Goal: Task Accomplishment & Management: Complete application form

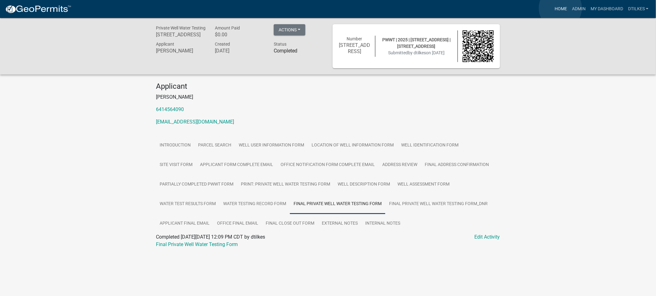
click at [560, 8] on link "Home" at bounding box center [560, 9] width 17 height 12
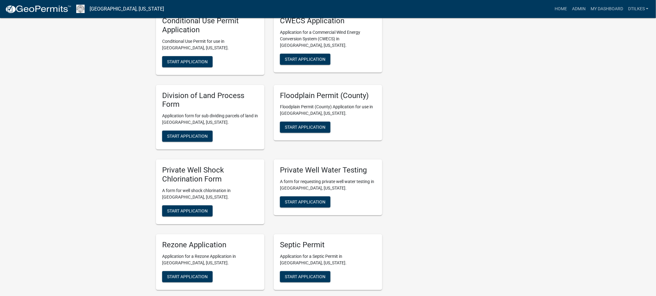
scroll to position [1112, 0]
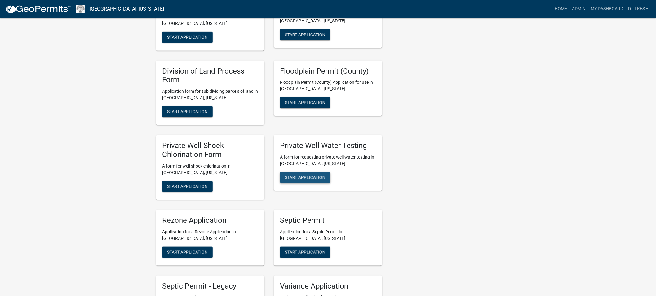
click at [303, 174] on span "Start Application" at bounding box center [305, 176] width 41 height 5
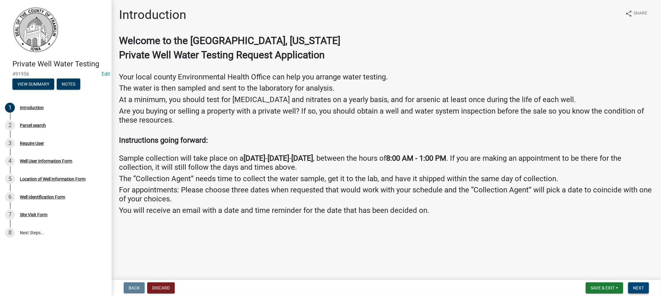
click at [636, 287] on span "Next" at bounding box center [638, 287] width 11 height 5
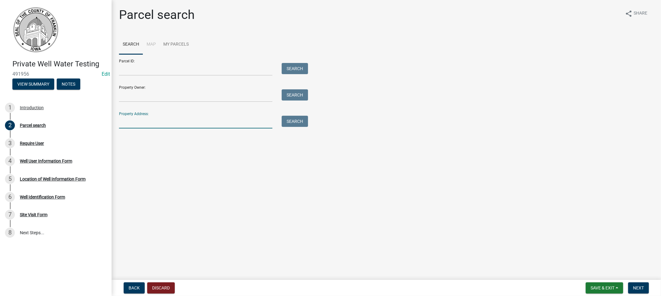
click at [135, 119] on input "Property Address:" at bounding box center [195, 122] width 153 height 13
type input "1830 [GEOGRAPHIC_DATA]"
click at [277, 120] on div "Search" at bounding box center [293, 122] width 33 height 13
click at [288, 123] on button "Search" at bounding box center [295, 121] width 26 height 11
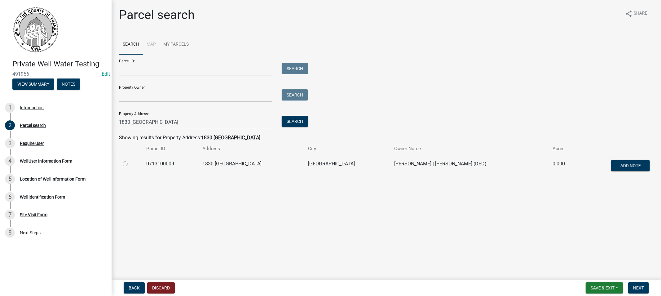
click at [130, 160] on label at bounding box center [130, 160] width 0 height 0
click at [130, 163] on input "radio" at bounding box center [132, 162] width 4 height 4
radio input "true"
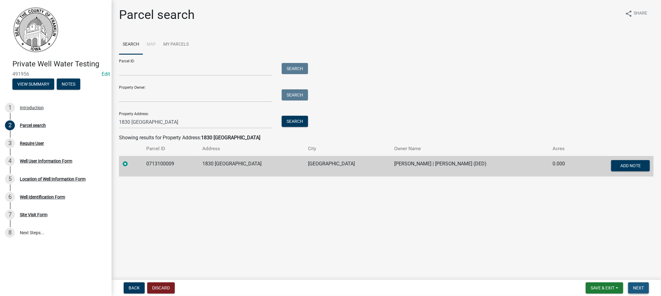
click at [636, 288] on span "Next" at bounding box center [638, 287] width 11 height 5
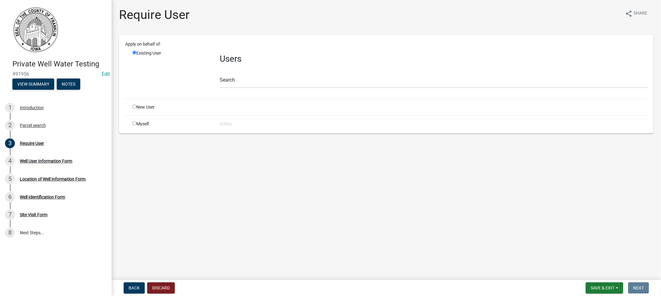
click at [134, 124] on input "radio" at bounding box center [134, 123] width 4 height 4
radio input "true"
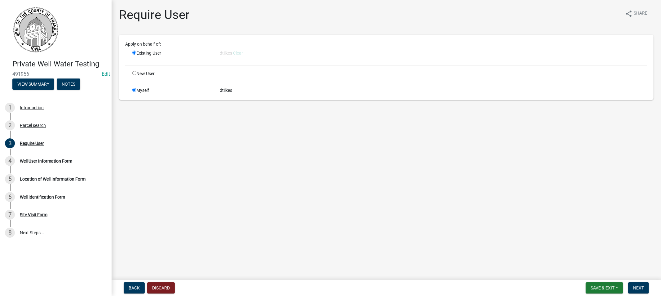
radio input "false"
drag, startPoint x: 636, startPoint y: 288, endPoint x: 634, endPoint y: 284, distance: 4.3
click at [636, 287] on span "Next" at bounding box center [638, 287] width 11 height 5
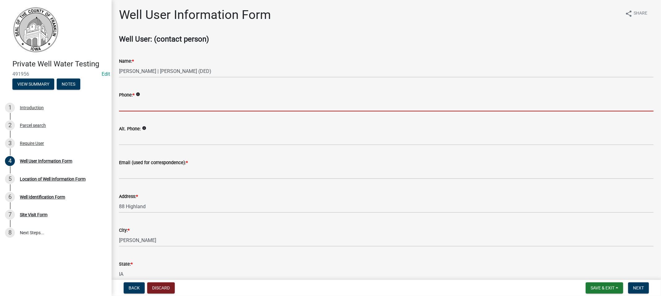
click at [147, 107] on input "Phone: *" at bounding box center [386, 105] width 534 height 13
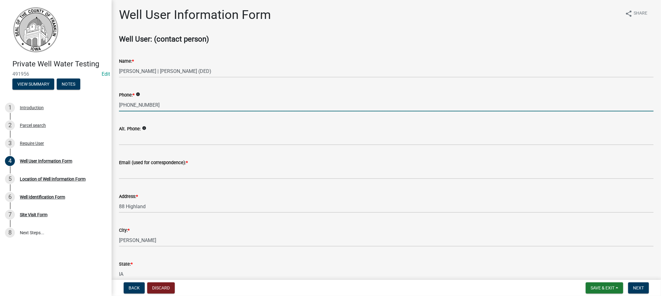
type input "[PHONE_NUMBER]"
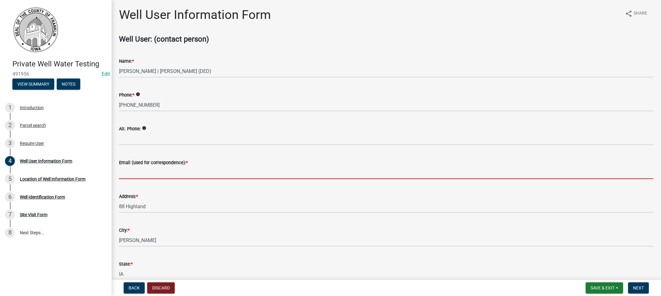
click at [151, 175] on input "Email (used for correspondence): *" at bounding box center [386, 172] width 534 height 13
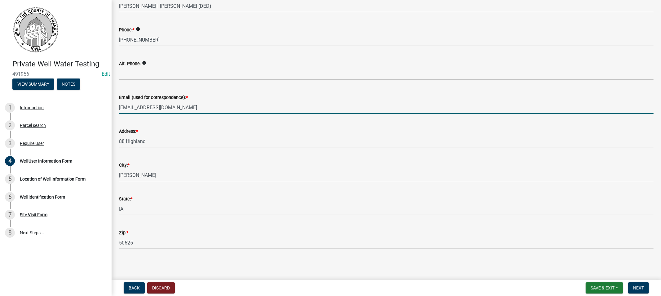
scroll to position [66, 0]
type input "[EMAIL_ADDRESS][DOMAIN_NAME]"
click at [637, 288] on span "Next" at bounding box center [638, 287] width 11 height 5
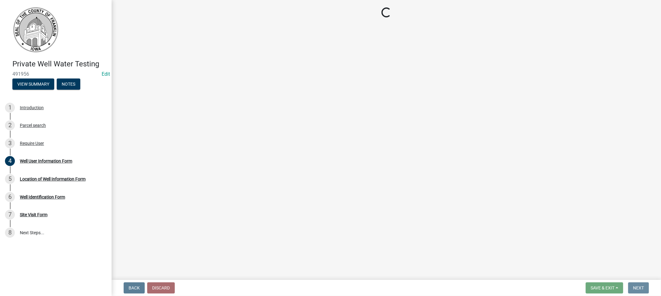
scroll to position [0, 0]
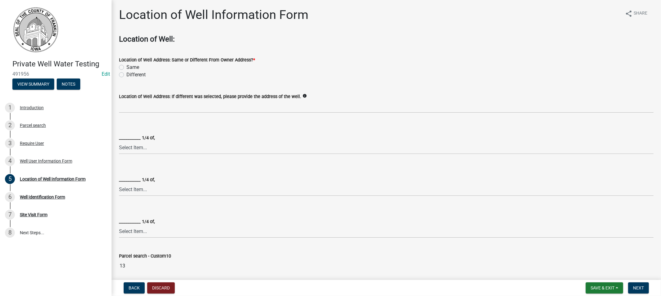
click at [126, 74] on label "Different" at bounding box center [135, 74] width 19 height 7
click at [126, 74] on input "Different" at bounding box center [128, 73] width 4 height 4
radio input "true"
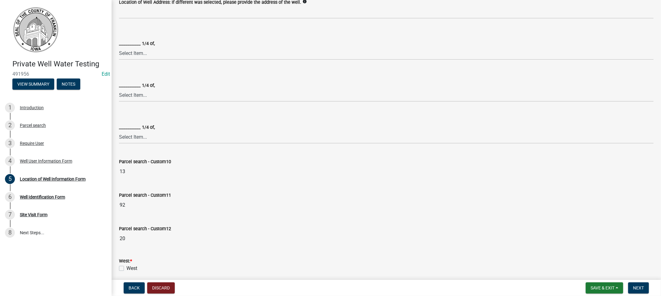
scroll to position [172, 0]
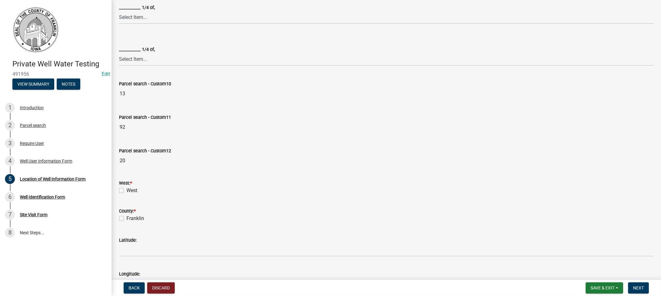
click at [126, 190] on label "West" at bounding box center [131, 190] width 11 height 7
click at [126, 190] on input "West" at bounding box center [128, 189] width 4 height 4
checkbox input "true"
click at [126, 217] on label "Franklin" at bounding box center [135, 217] width 18 height 7
click at [126, 217] on input "Franklin" at bounding box center [128, 216] width 4 height 4
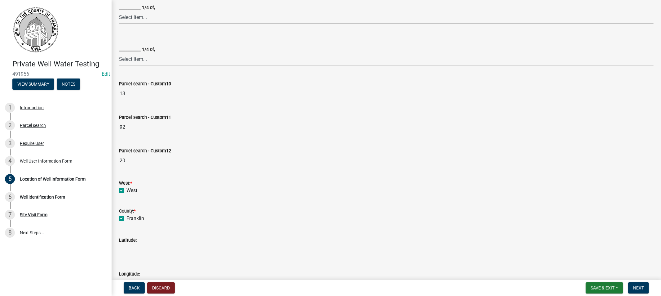
checkbox input "true"
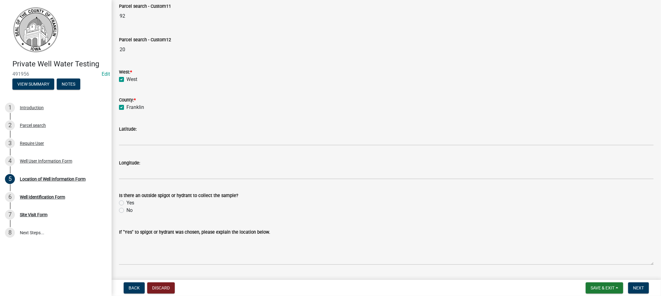
scroll to position [299, 0]
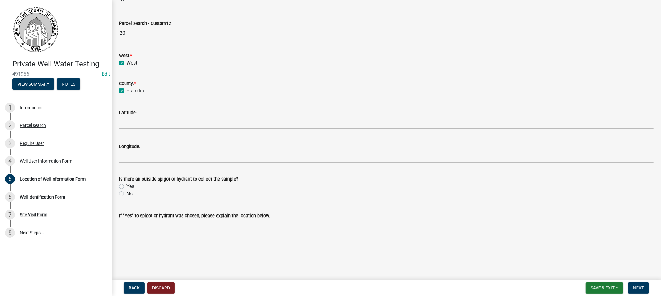
click at [126, 194] on label "No" at bounding box center [129, 193] width 6 height 7
click at [126, 194] on input "No" at bounding box center [128, 192] width 4 height 4
radio input "true"
click at [639, 286] on span "Next" at bounding box center [638, 287] width 11 height 5
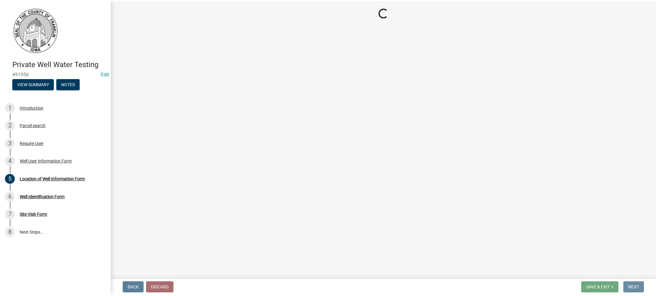
scroll to position [0, 0]
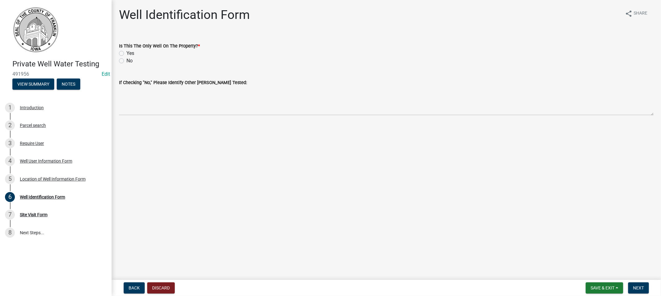
click at [126, 52] on label "Yes" at bounding box center [130, 53] width 8 height 7
click at [126, 52] on input "Yes" at bounding box center [128, 52] width 4 height 4
radio input "true"
click at [632, 286] on button "Next" at bounding box center [638, 287] width 21 height 11
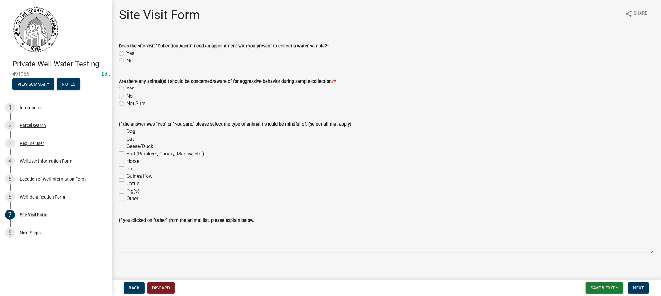
click at [126, 62] on label "No" at bounding box center [129, 60] width 6 height 7
click at [126, 61] on input "No" at bounding box center [128, 59] width 4 height 4
radio input "true"
click at [126, 96] on label "No" at bounding box center [129, 95] width 6 height 7
click at [126, 96] on input "No" at bounding box center [128, 94] width 4 height 4
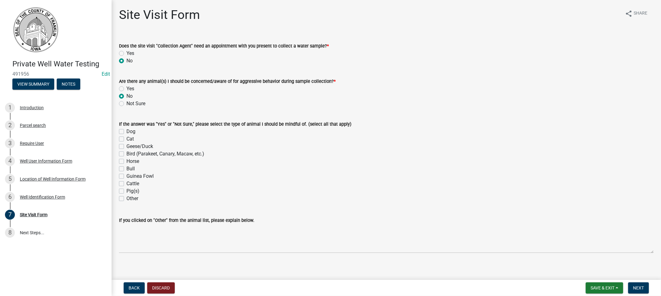
radio input "true"
click at [635, 287] on span "Next" at bounding box center [638, 287] width 11 height 5
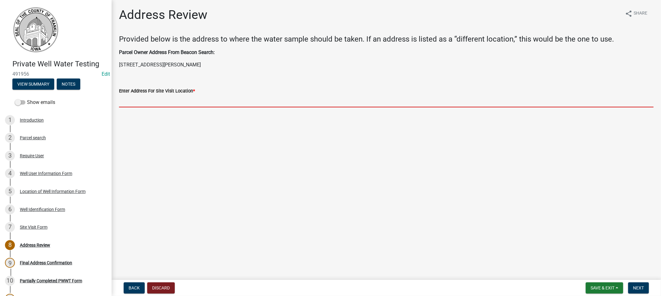
click at [133, 97] on input "Enter Address For Site Visit Location *" at bounding box center [386, 100] width 534 height 13
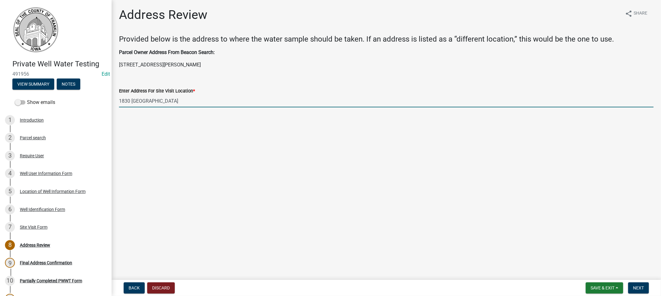
drag, startPoint x: 152, startPoint y: 101, endPoint x: 114, endPoint y: 99, distance: 37.9
click at [114, 99] on div "Enter Address For Site Visit Location * [STREET_ADDRESS]" at bounding box center [386, 92] width 544 height 29
type input "1830 [GEOGRAPHIC_DATA]"
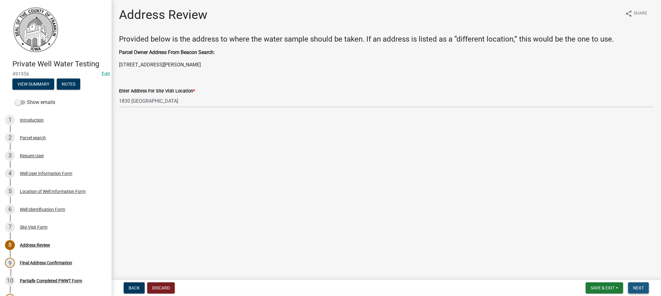
click at [639, 288] on span "Next" at bounding box center [638, 287] width 11 height 5
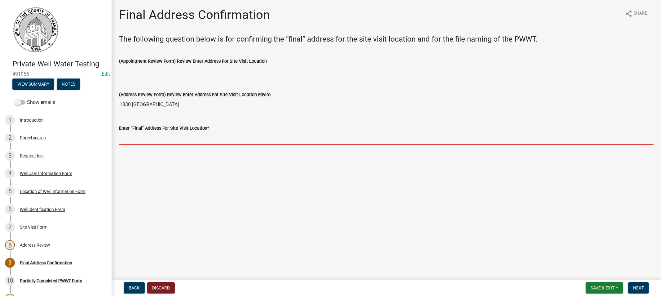
click at [137, 140] on input "Enter "Final" Address For Site Visit Location *" at bounding box center [386, 138] width 534 height 13
paste input "1830 [GEOGRAPHIC_DATA]"
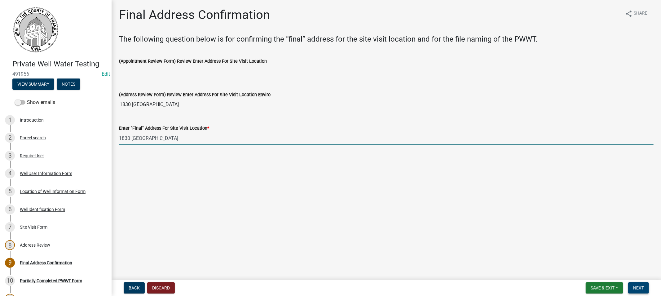
type input "1830 [GEOGRAPHIC_DATA]"
click at [638, 287] on span "Next" at bounding box center [638, 287] width 11 height 5
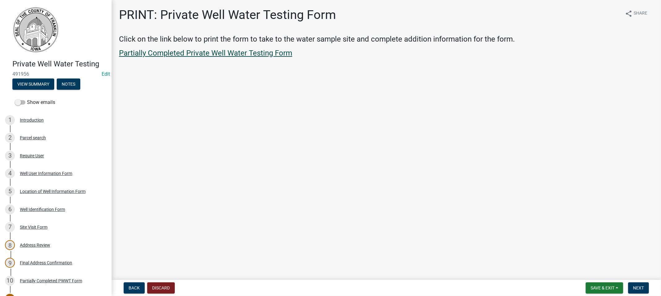
click at [197, 53] on link "Partially Completed Private Well Water Testing Form" at bounding box center [205, 53] width 173 height 9
click at [636, 285] on span "Next" at bounding box center [638, 287] width 11 height 5
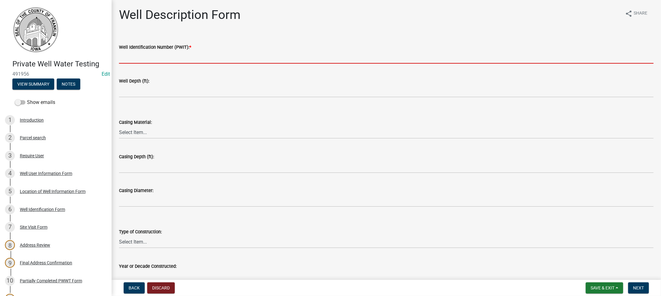
click at [130, 56] on input "Well Identification Number (PWIT): *" at bounding box center [386, 57] width 534 height 13
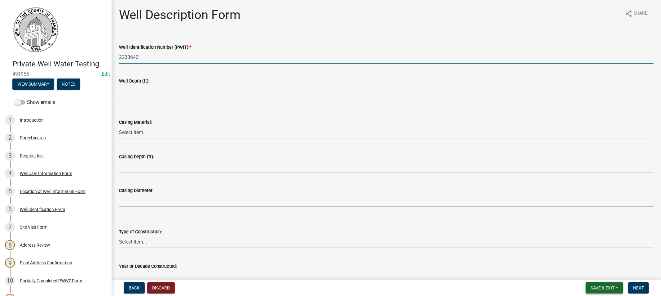
type input "2233643"
click at [606, 286] on span "Save & Exit" at bounding box center [603, 287] width 24 height 5
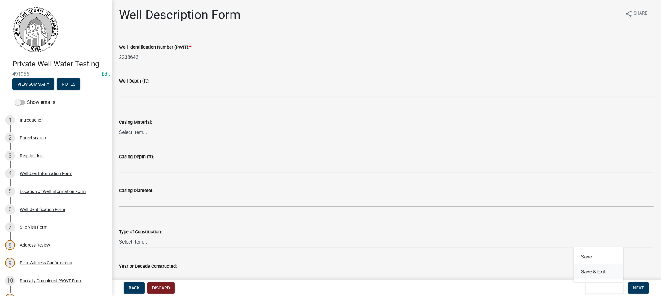
click at [587, 267] on button "Save & Exit" at bounding box center [599, 271] width 50 height 15
